Goal: Task Accomplishment & Management: Use online tool/utility

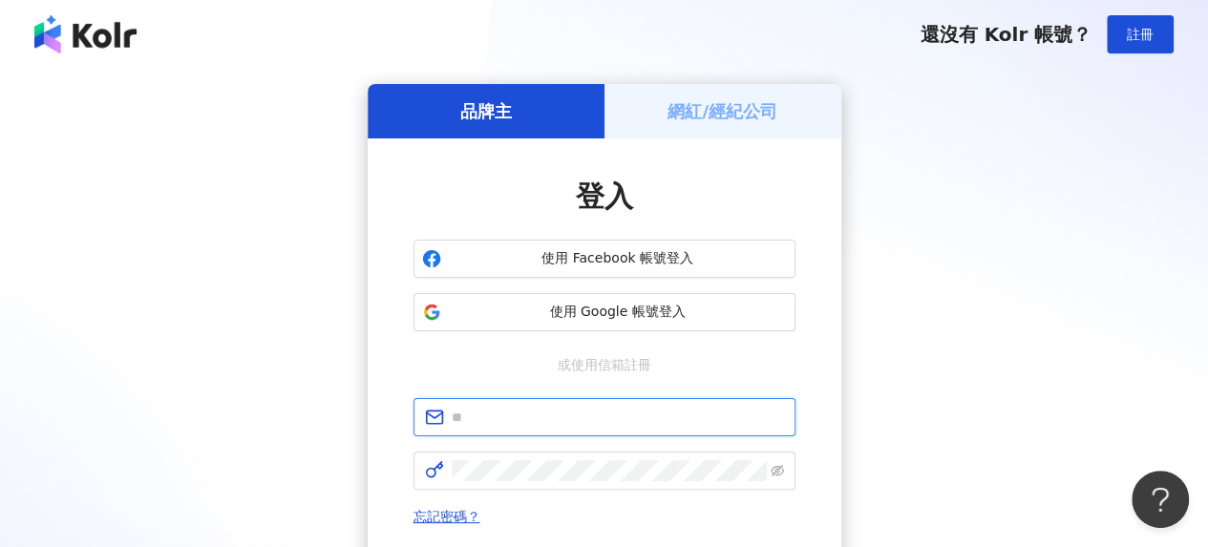
click at [537, 418] on input "text" at bounding box center [618, 417] width 332 height 21
type input "**********"
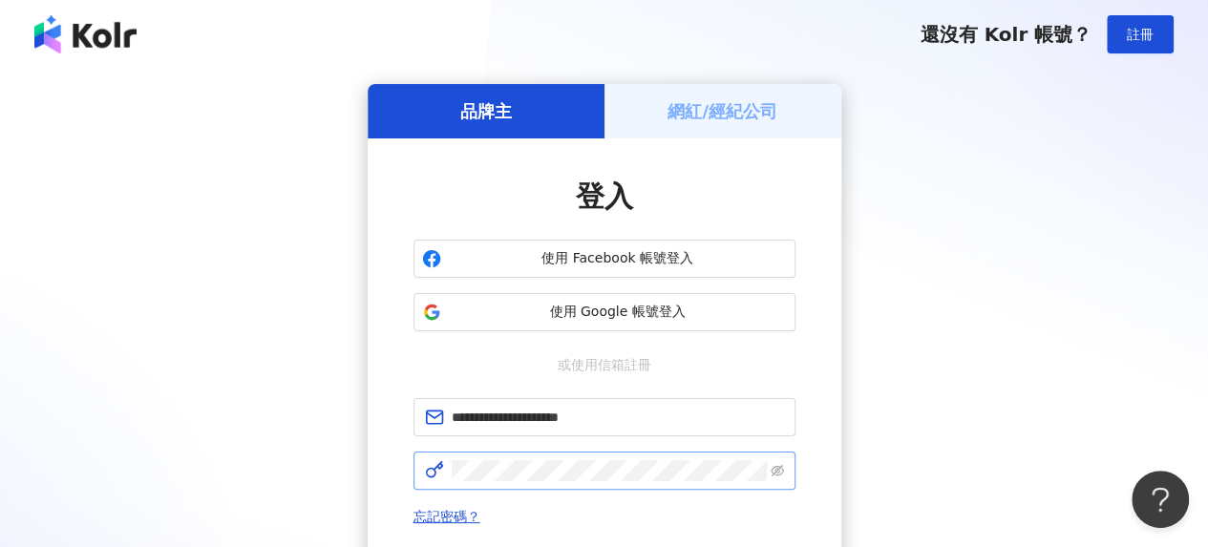
click at [500, 484] on span at bounding box center [605, 471] width 382 height 38
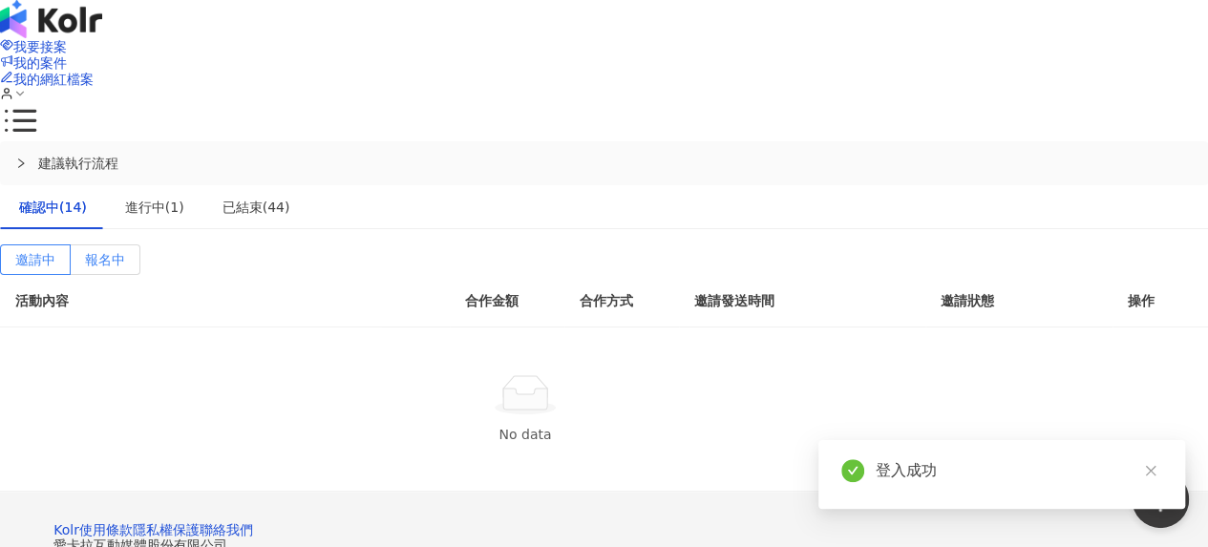
click at [125, 252] on span "報名中" at bounding box center [105, 259] width 40 height 15
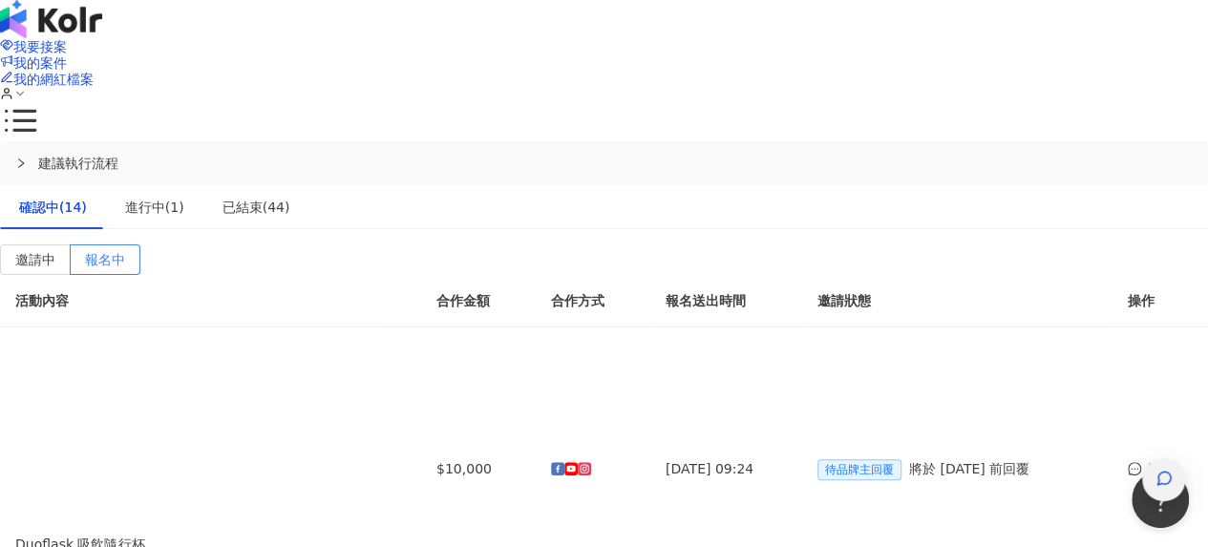
click at [1142, 458] on div "button" at bounding box center [1163, 479] width 43 height 43
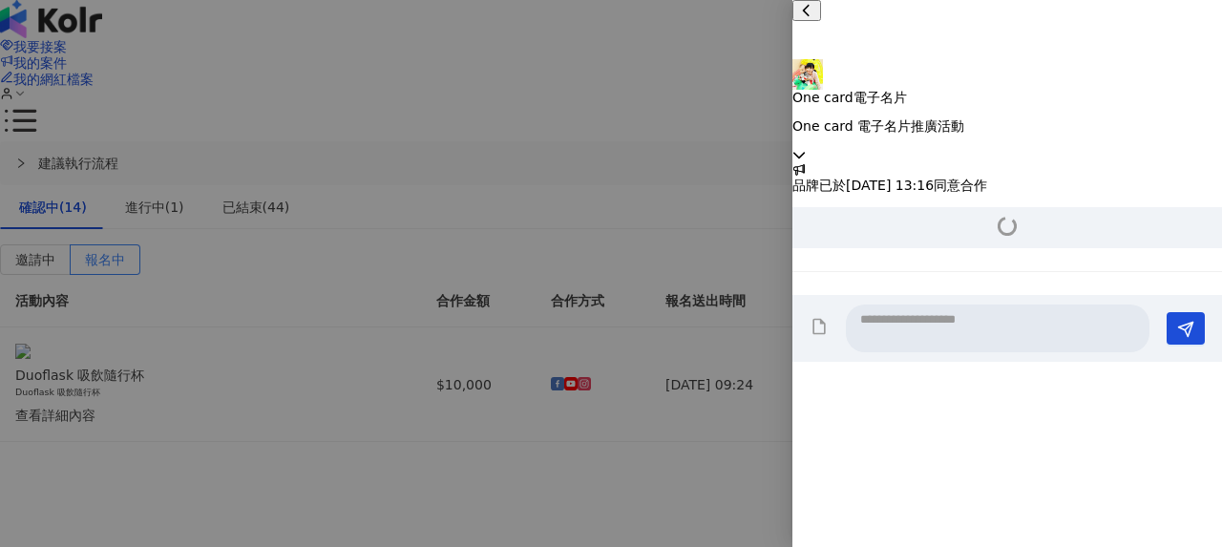
scroll to position [2015, 0]
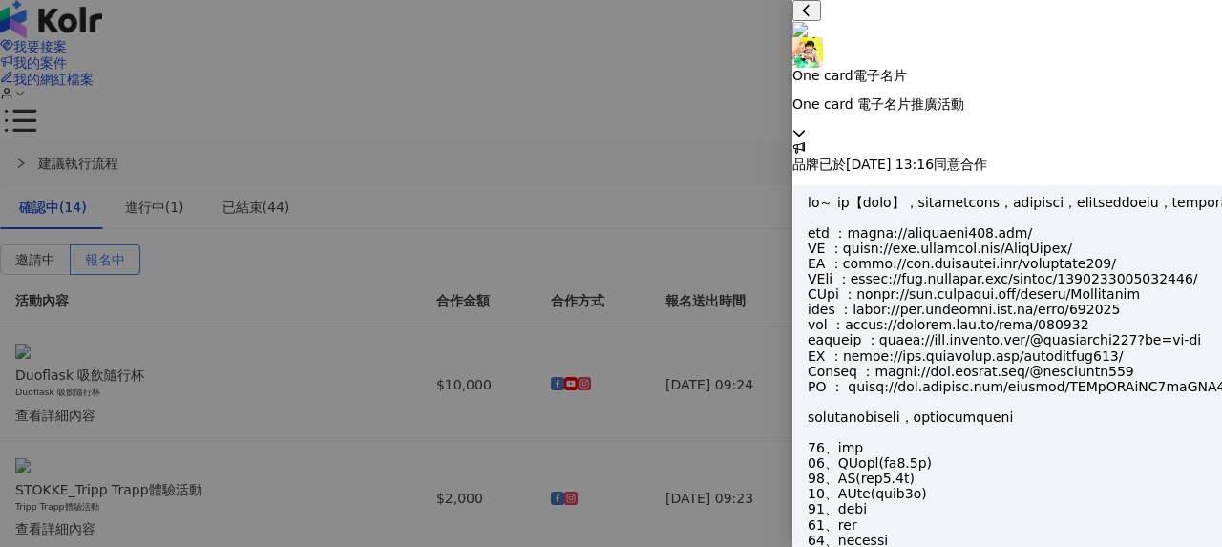
click at [806, 126] on icon at bounding box center [799, 132] width 13 height 13
